Goal: Task Accomplishment & Management: Use online tool/utility

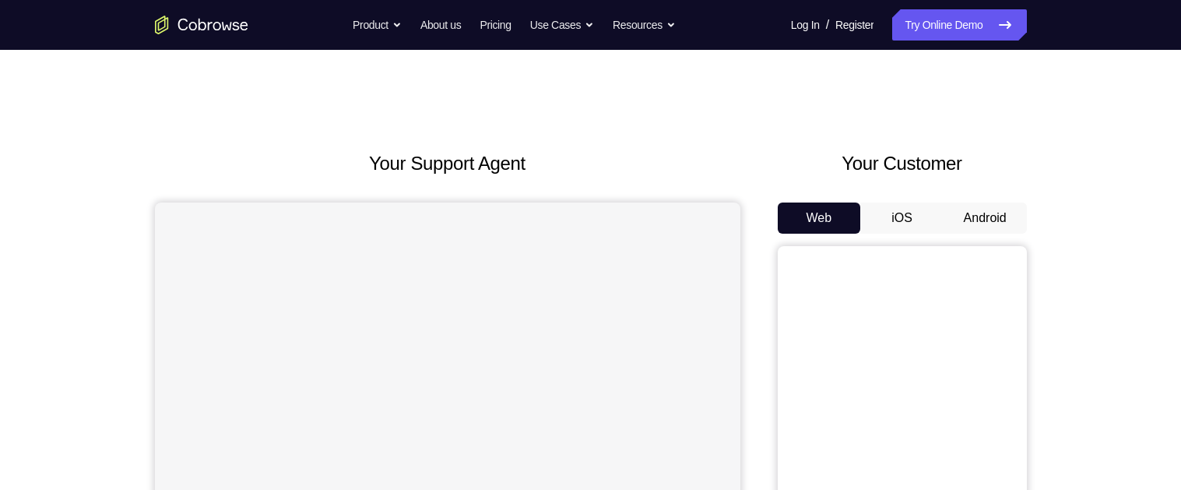
click at [976, 203] on button "Android" at bounding box center [984, 217] width 83 height 31
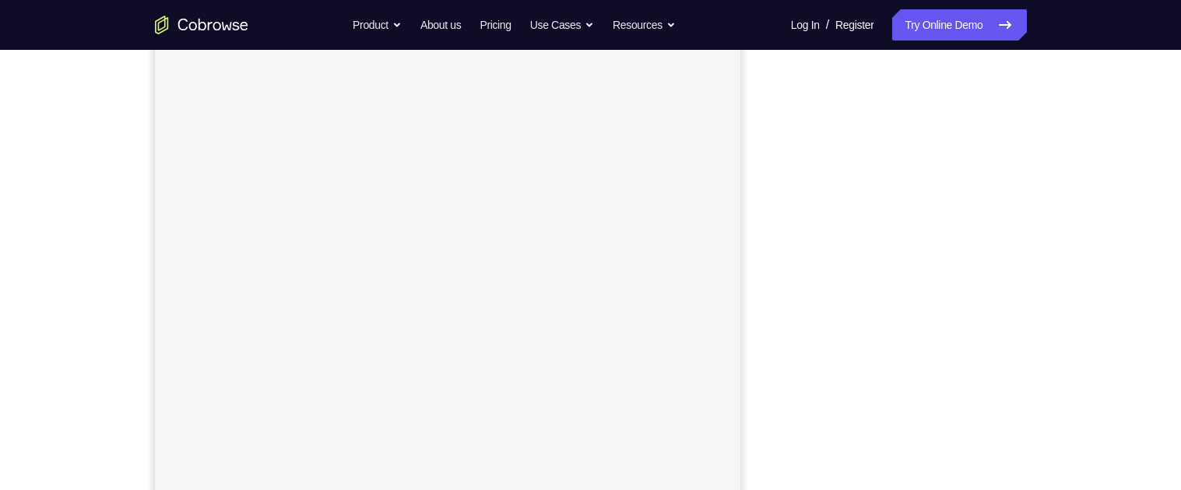
scroll to position [219, 0]
click at [1139, 280] on div "Your Support Agent Your Customer Web iOS Android Next Steps We’d be happy to gi…" at bounding box center [590, 343] width 1181 height 1027
click at [1174, 232] on div "Your Support Agent Your Customer Web iOS Android Next Steps We’d be happy to gi…" at bounding box center [590, 335] width 1181 height 1027
click at [1174, 233] on div "Your Support Agent Your Customer Web iOS Android Next Steps We’d be happy to gi…" at bounding box center [590, 335] width 1181 height 1027
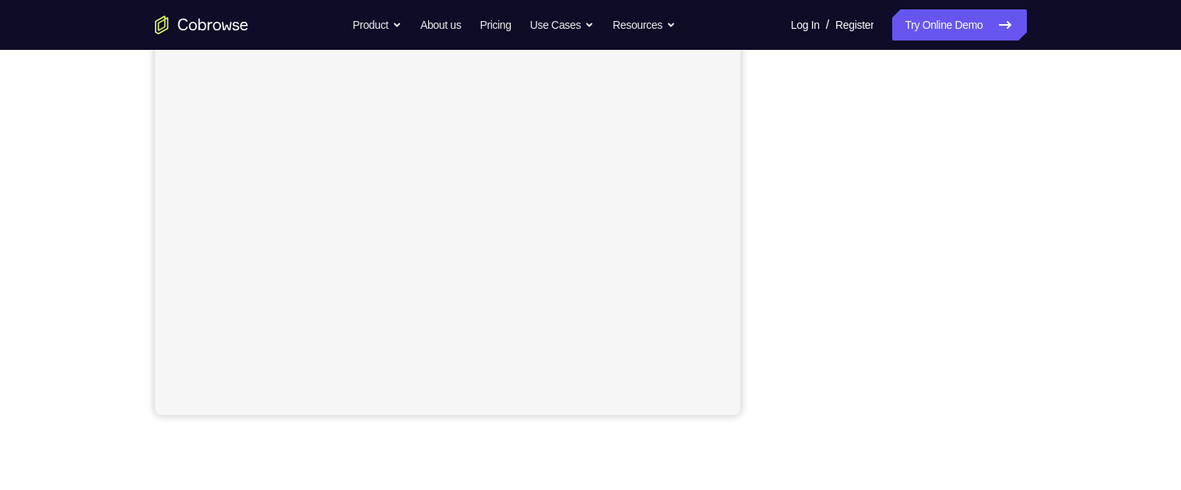
scroll to position [311, 0]
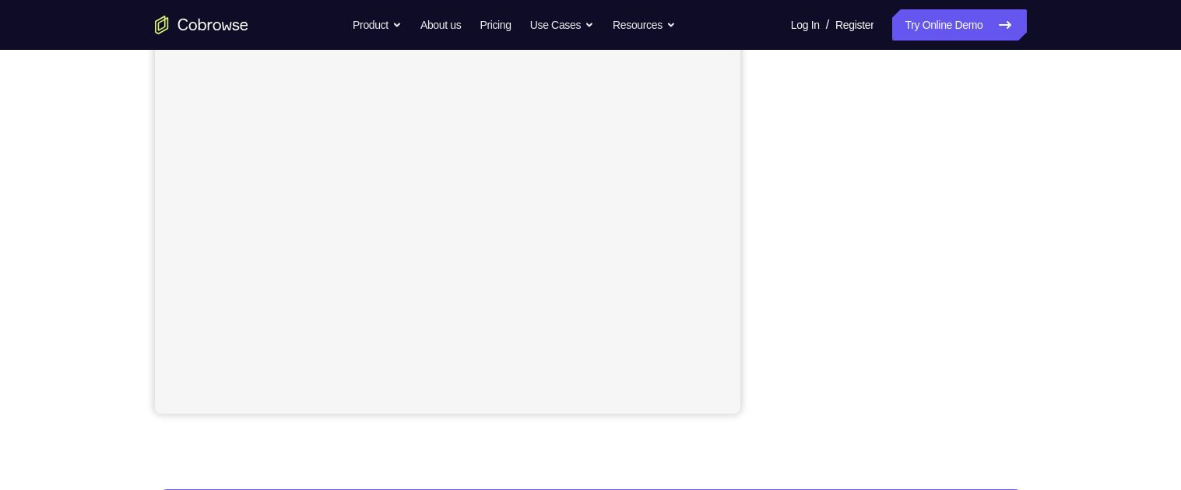
click at [1093, 131] on div "Your Support Agent Your Customer Web iOS Android Next Steps We’d be happy to gi…" at bounding box center [590, 252] width 1181 height 1027
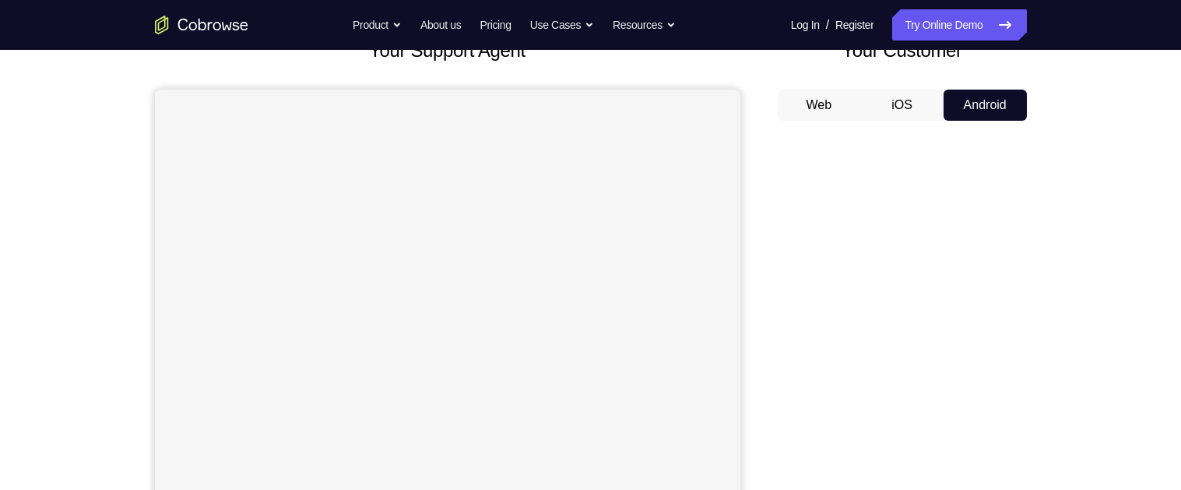
scroll to position [111, 0]
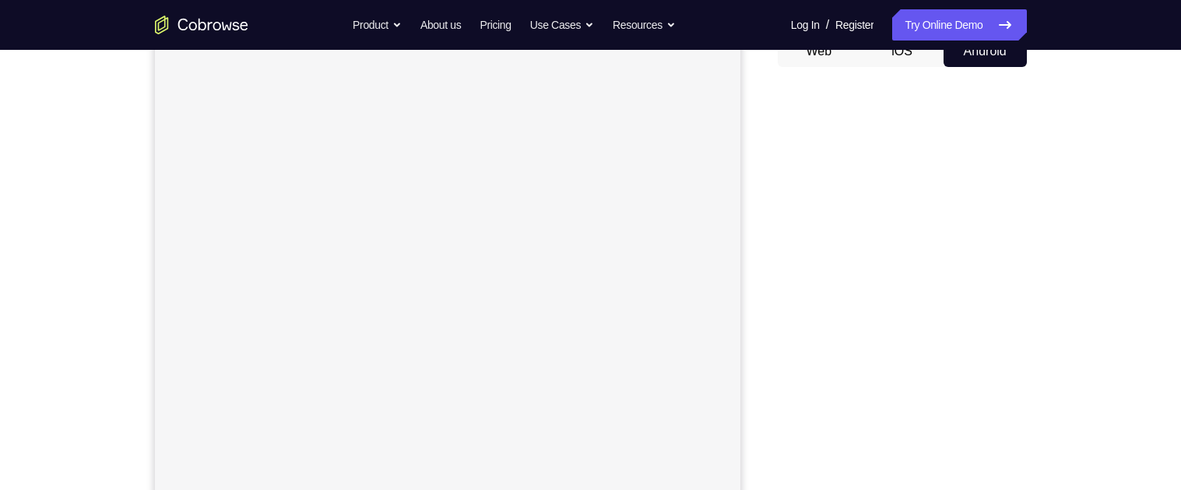
click at [1044, 180] on div "Your Support Agent Your Customer Web iOS Android Next Steps We’d be happy to gi…" at bounding box center [591, 396] width 996 height 1027
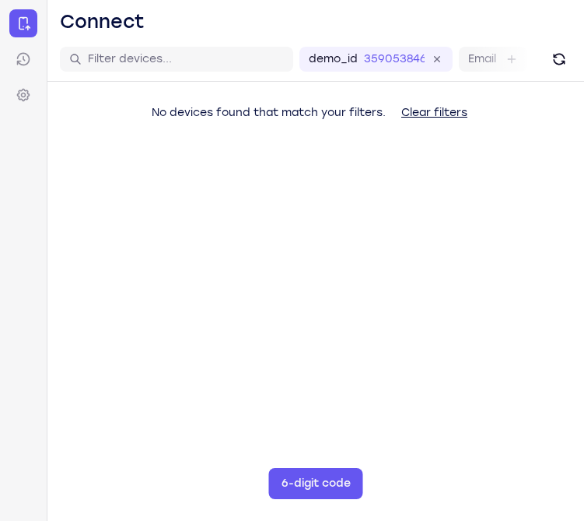
click at [567, 325] on main "demo_id 3590538466 3590538466 Email User ID Device ID Device name 6-digit code …" at bounding box center [315, 297] width 537 height 521
